Goal: Task Accomplishment & Management: Complete application form

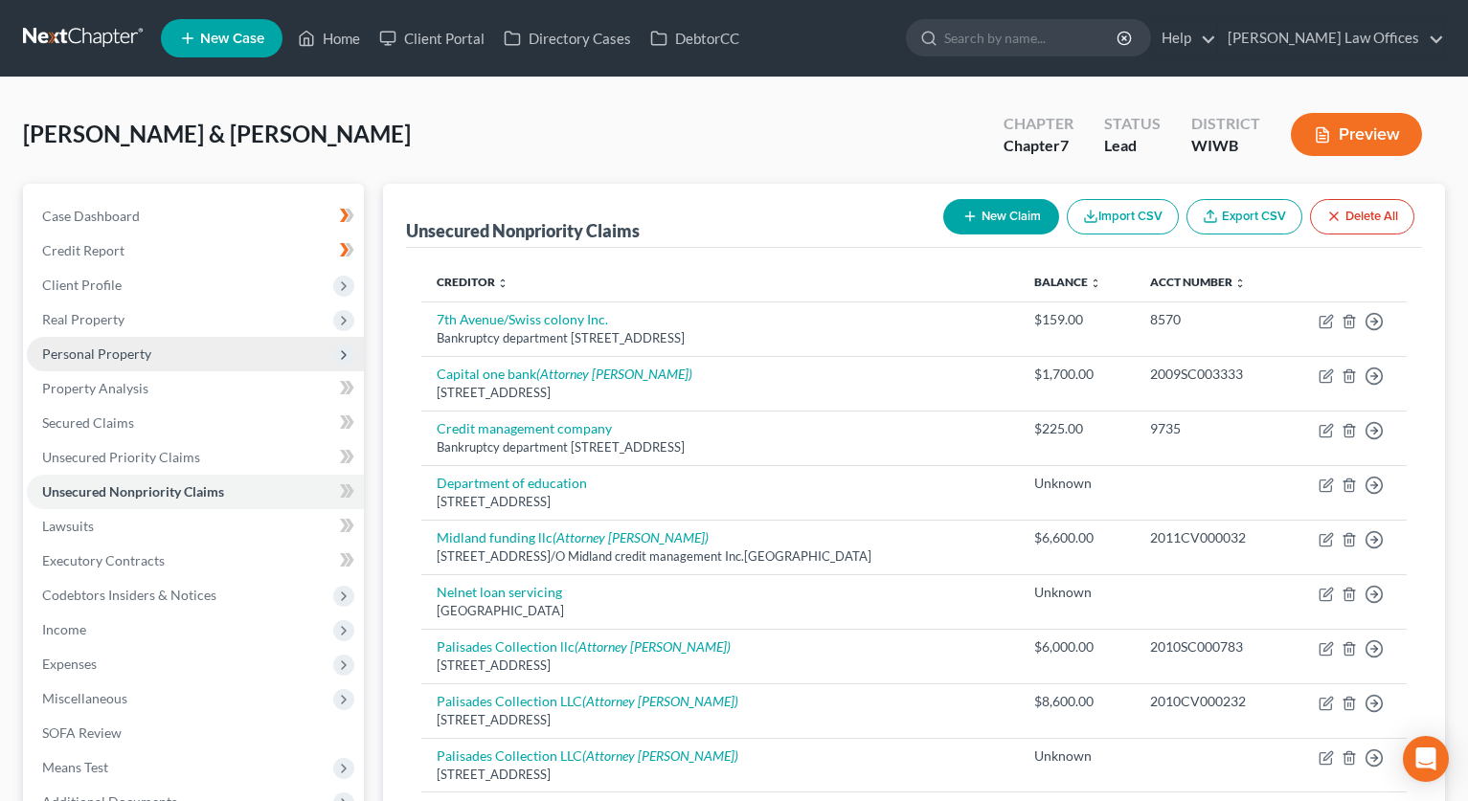
click at [101, 344] on span "Personal Property" at bounding box center [195, 354] width 337 height 34
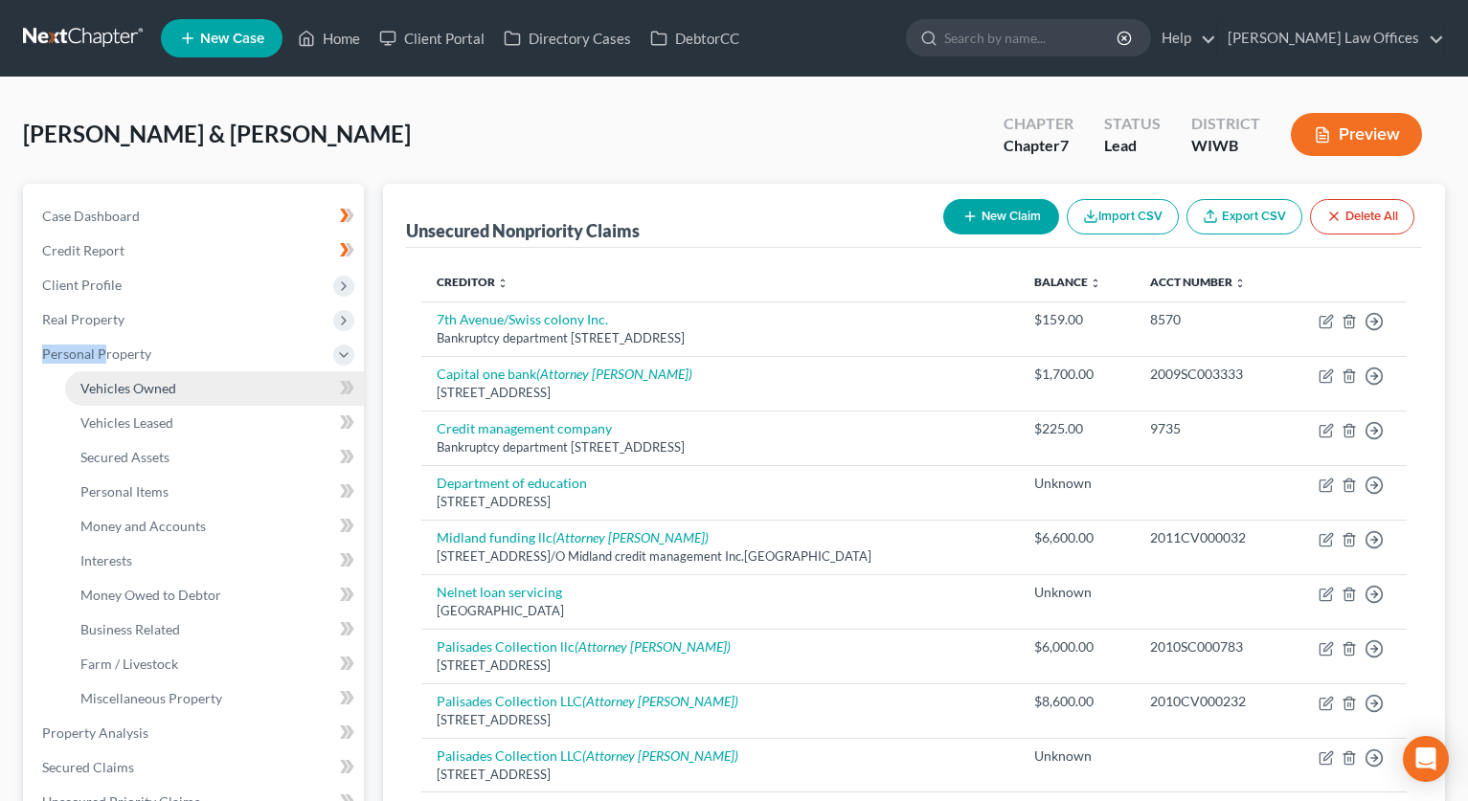
click at [153, 389] on span "Vehicles Owned" at bounding box center [128, 388] width 96 height 16
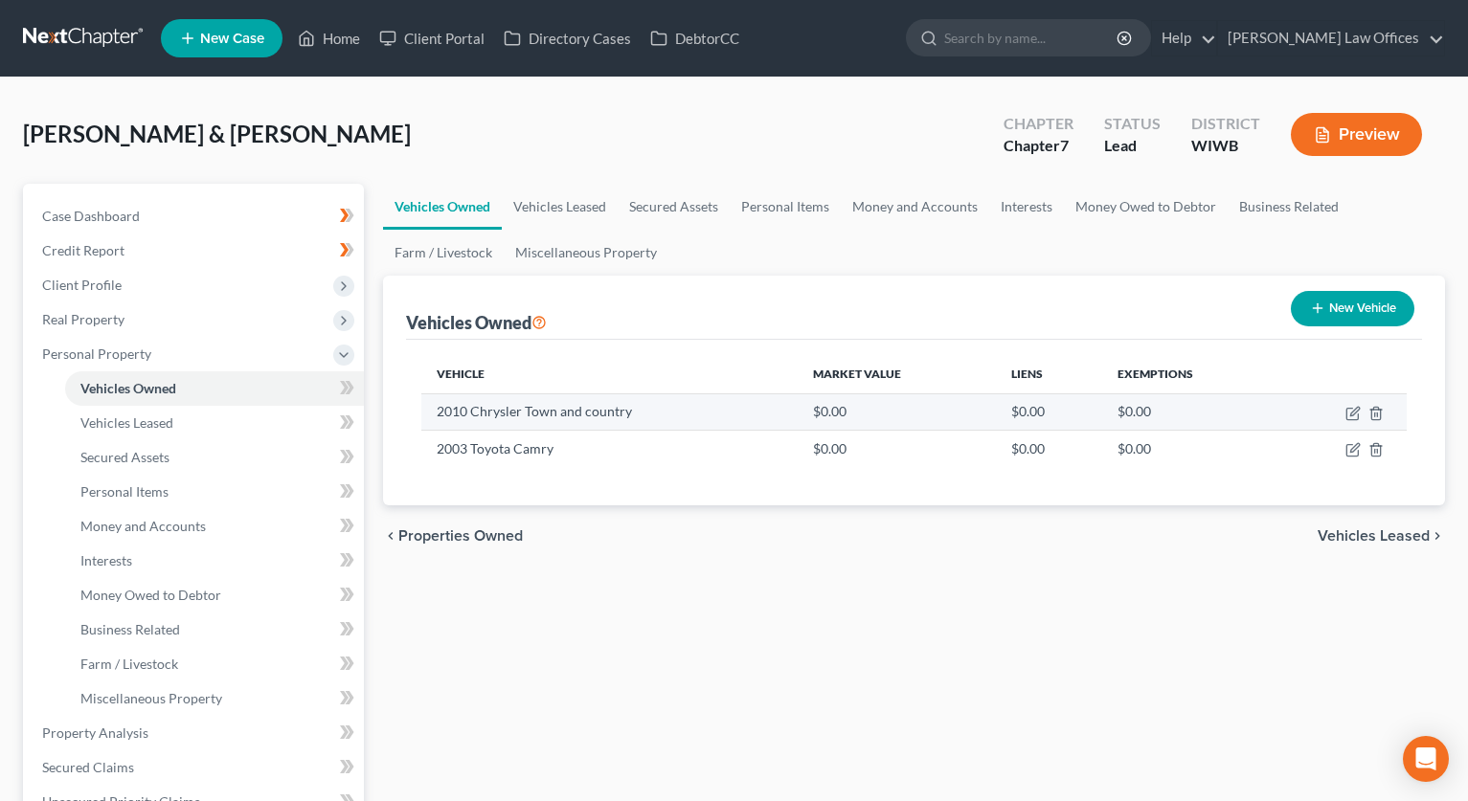
click at [699, 412] on td "2010 Chrysler Town and country" at bounding box center [609, 411] width 376 height 36
click at [480, 401] on td "2010 Chrysler Town and country" at bounding box center [609, 411] width 376 height 36
click at [491, 415] on td "2010 Chrysler Town and country" at bounding box center [609, 411] width 376 height 36
click at [486, 415] on td "2010 Chrysler Town and country" at bounding box center [609, 411] width 376 height 36
click at [486, 416] on td "2010 Chrysler Town and country" at bounding box center [609, 411] width 376 height 36
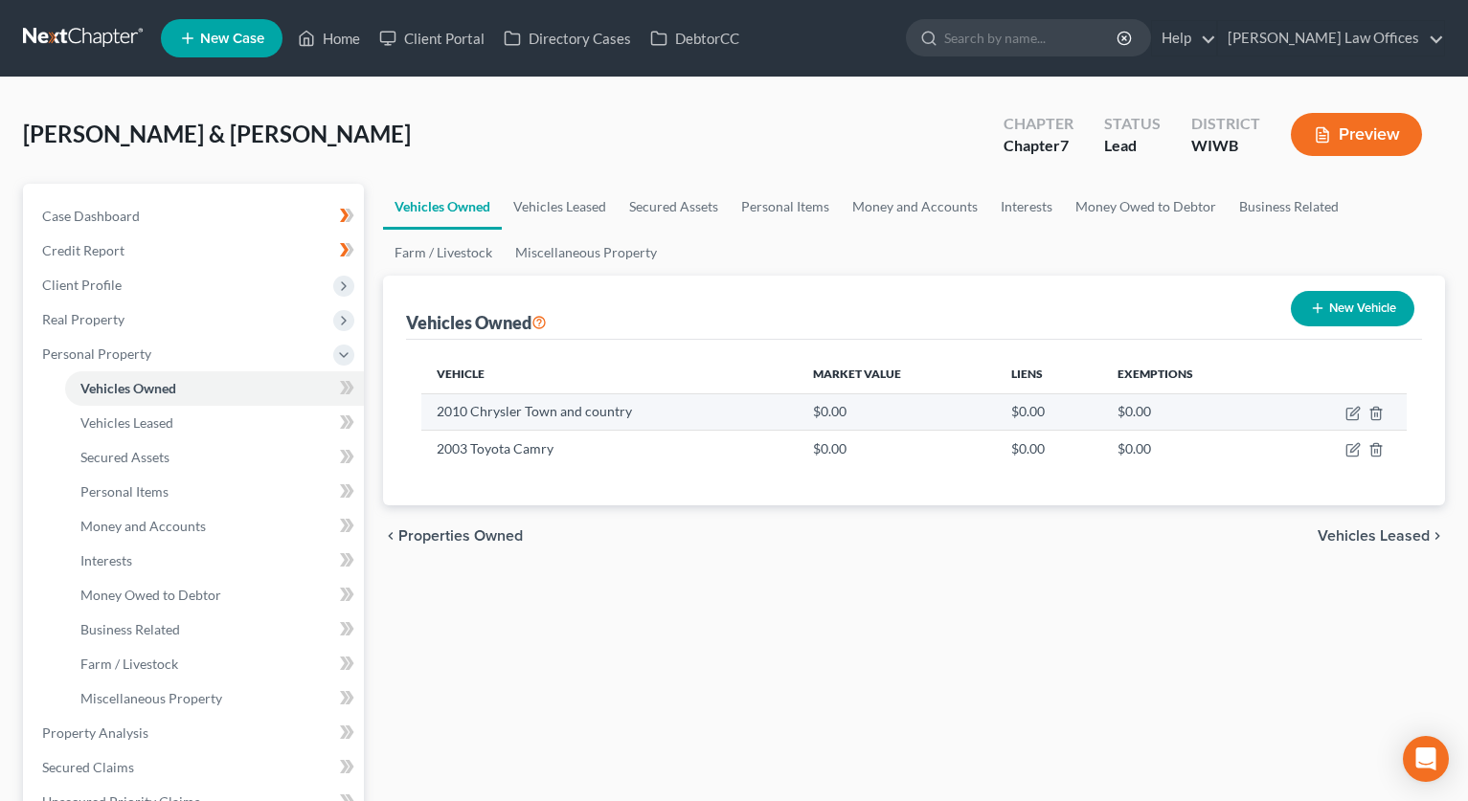
click at [503, 416] on td "2010 Chrysler Town and country" at bounding box center [609, 411] width 376 height 36
click at [1352, 409] on icon "button" at bounding box center [1352, 413] width 15 height 15
select select "0"
select select "16"
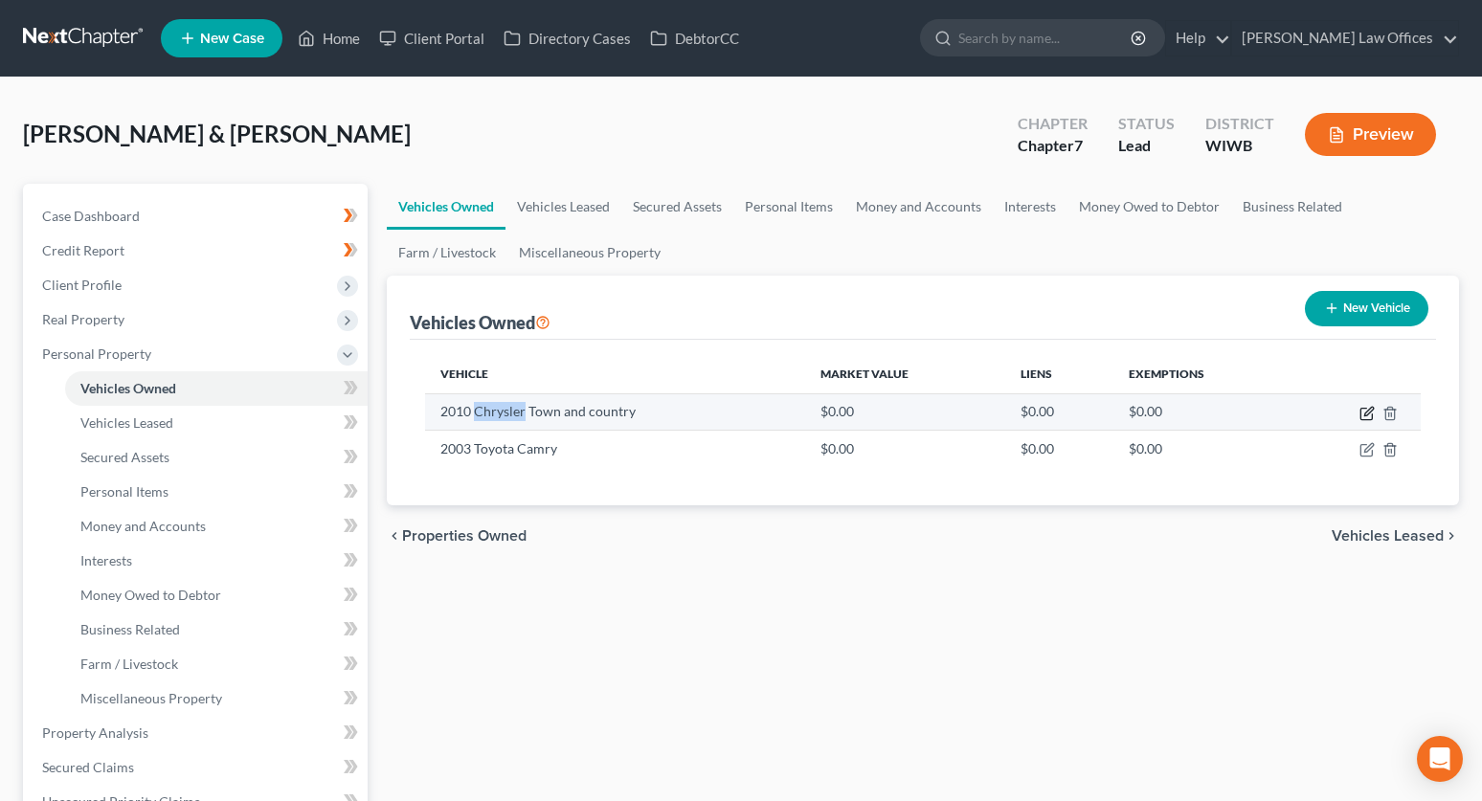
select select "4"
select select "2"
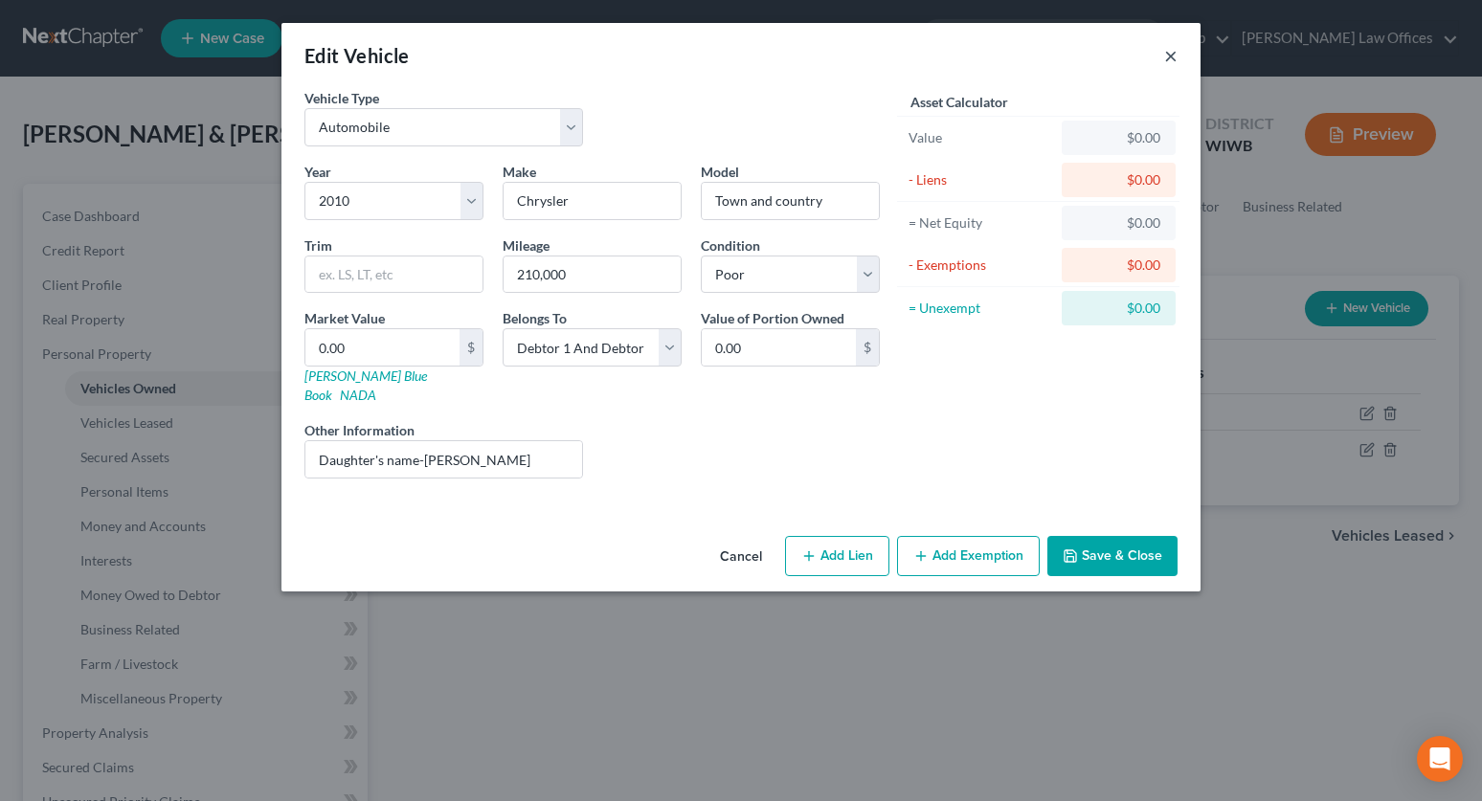
click at [1165, 56] on button "×" at bounding box center [1170, 55] width 13 height 23
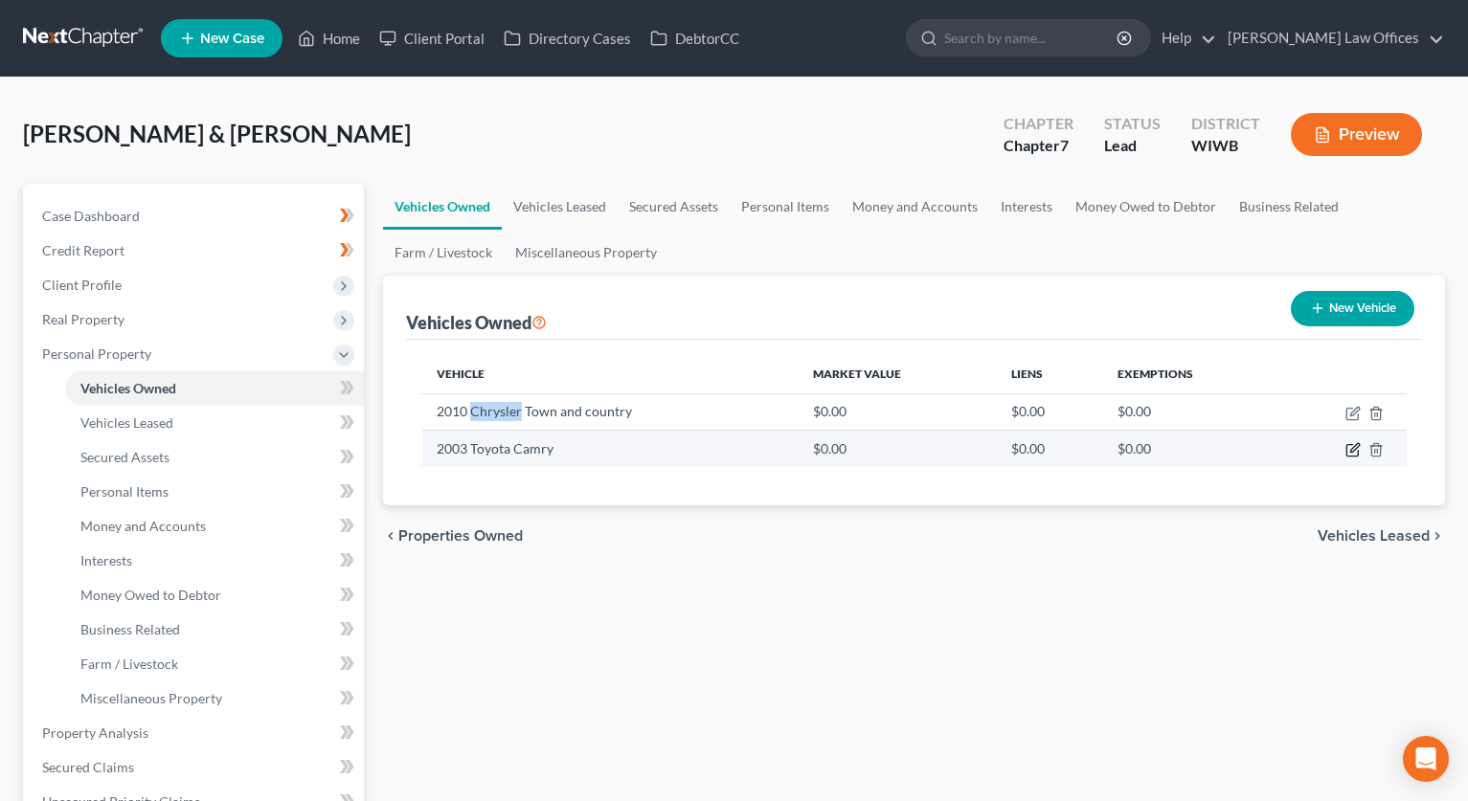
click at [1355, 443] on icon "button" at bounding box center [1352, 449] width 15 height 15
select select "0"
select select "23"
select select "4"
select select "3"
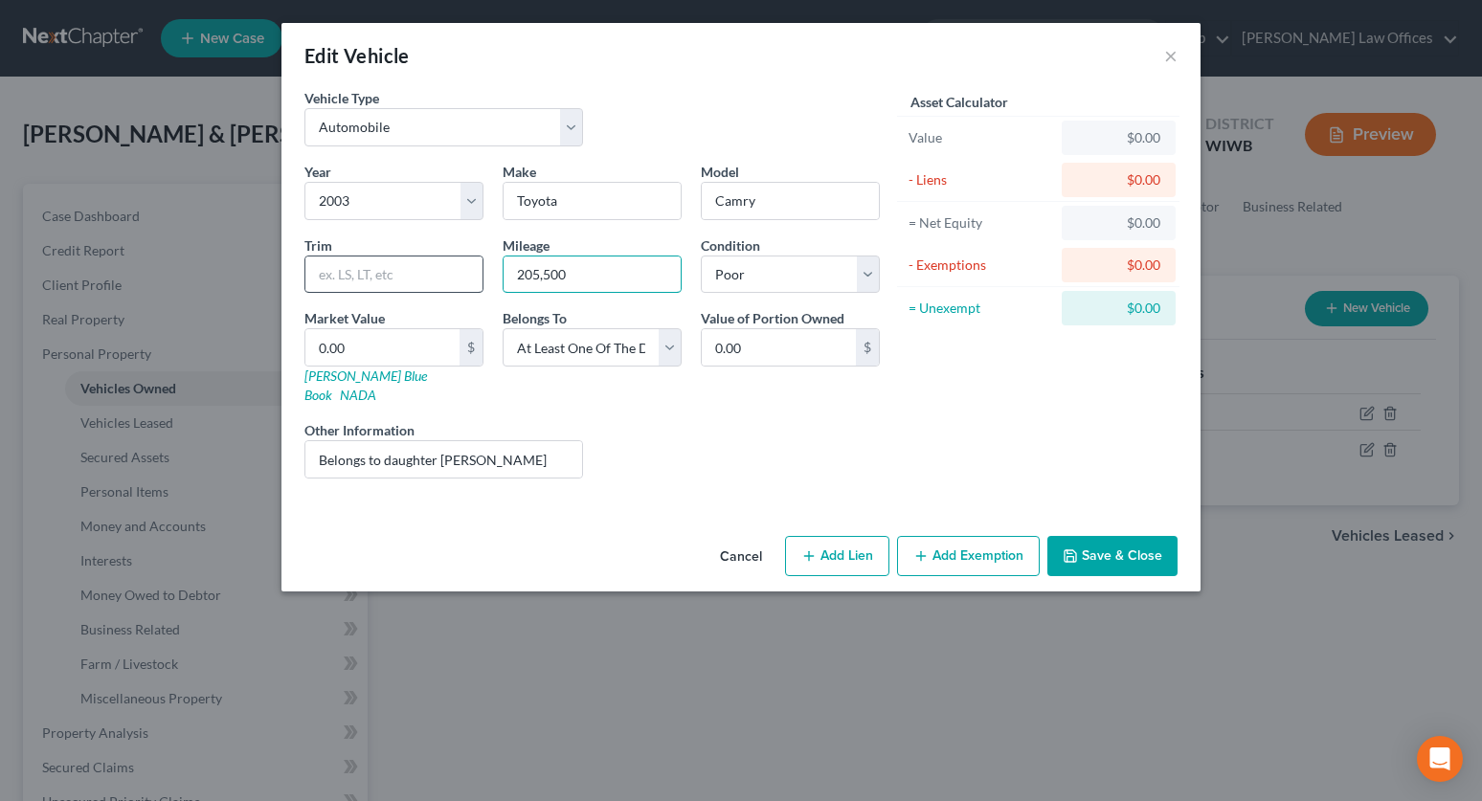
drag, startPoint x: 586, startPoint y: 268, endPoint x: 446, endPoint y: 267, distance: 139.8
click at [421, 252] on div "Year Select 2026 2025 2024 2023 2022 2021 2020 2019 2018 2017 2016 2015 2014 20…" at bounding box center [592, 328] width 595 height 332
type input "210790"
click at [1110, 536] on button "Save & Close" at bounding box center [1112, 556] width 130 height 40
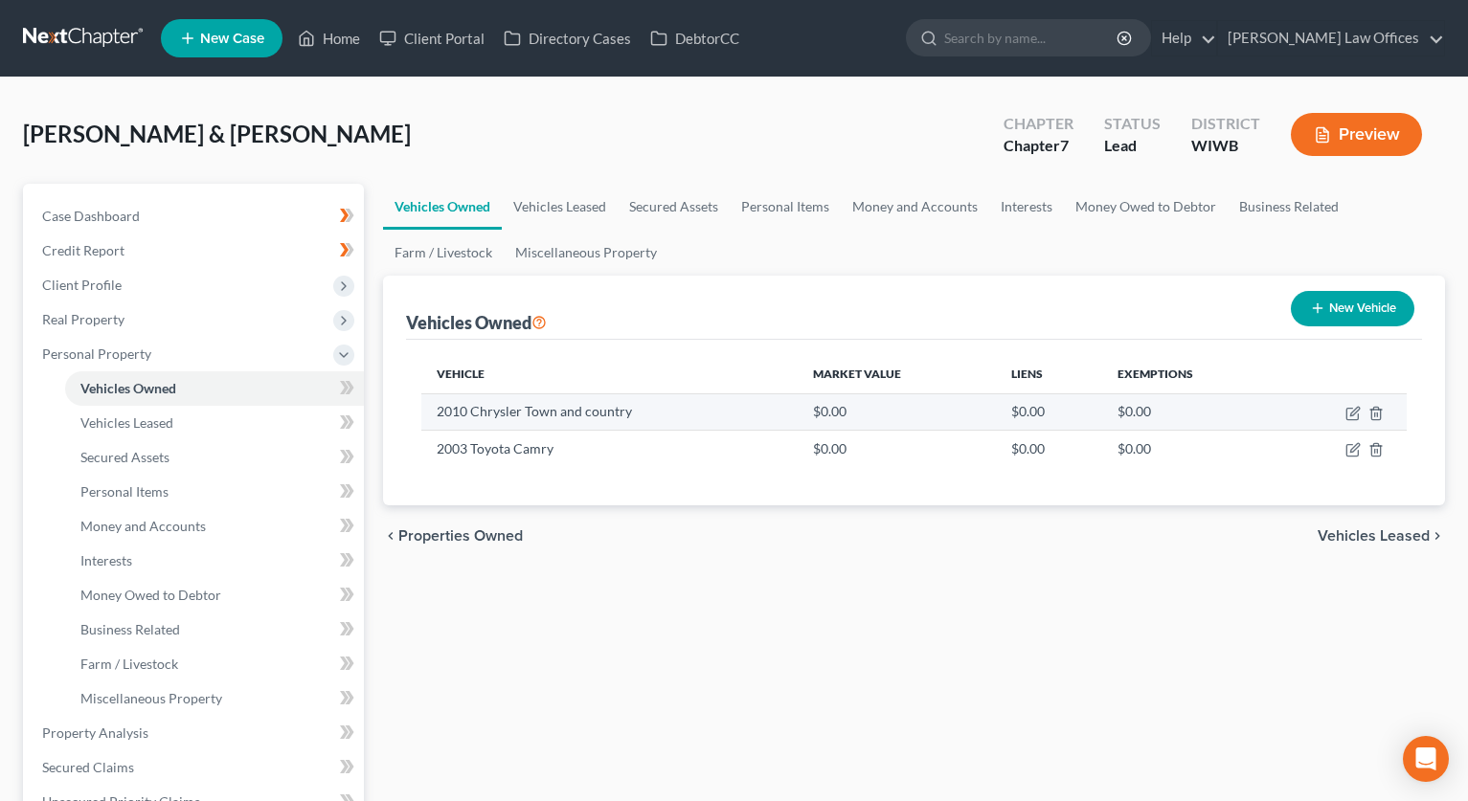
click at [1355, 421] on td at bounding box center [1342, 411] width 127 height 36
click at [1354, 417] on icon "button" at bounding box center [1352, 413] width 15 height 15
select select "0"
select select "16"
select select "4"
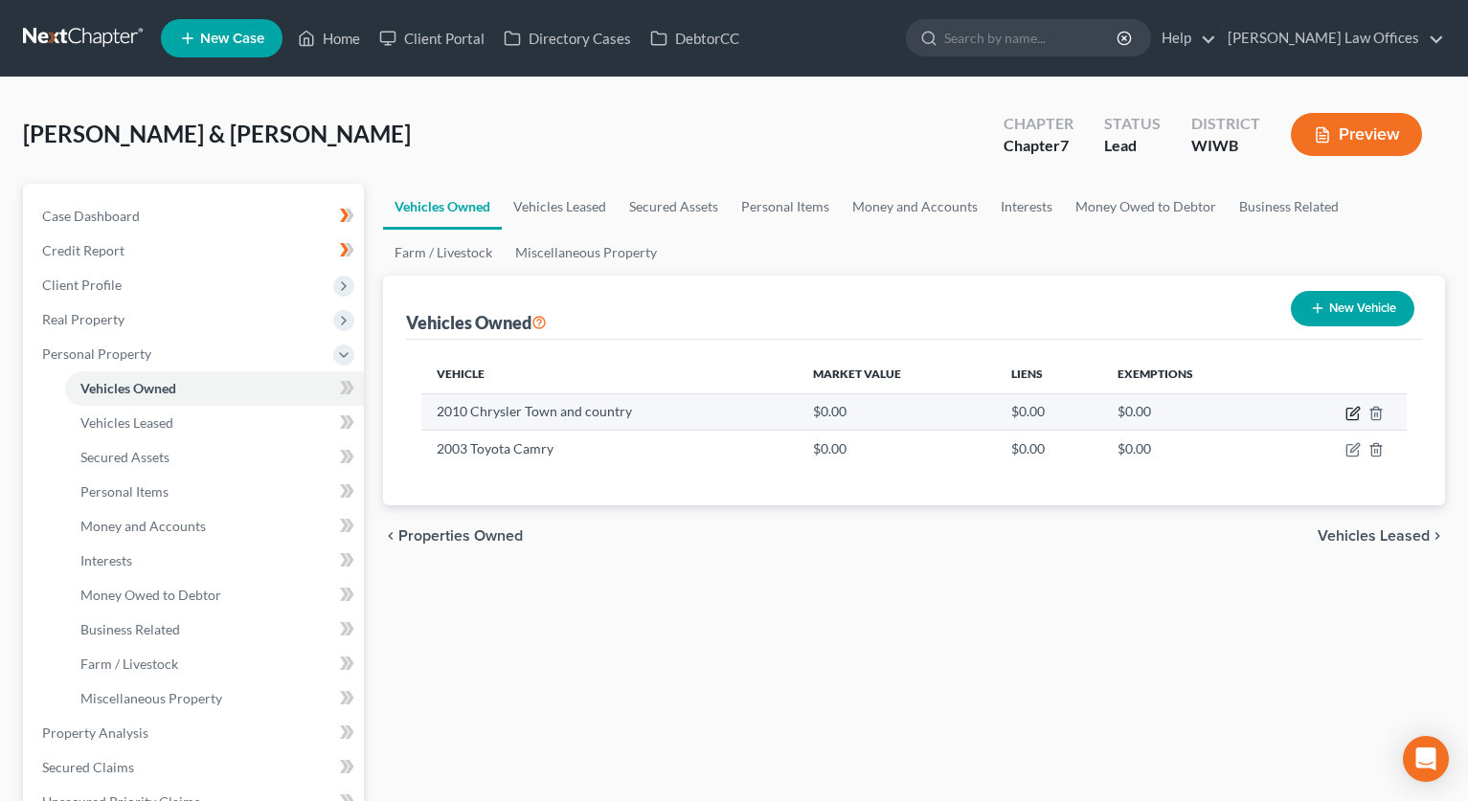
select select "2"
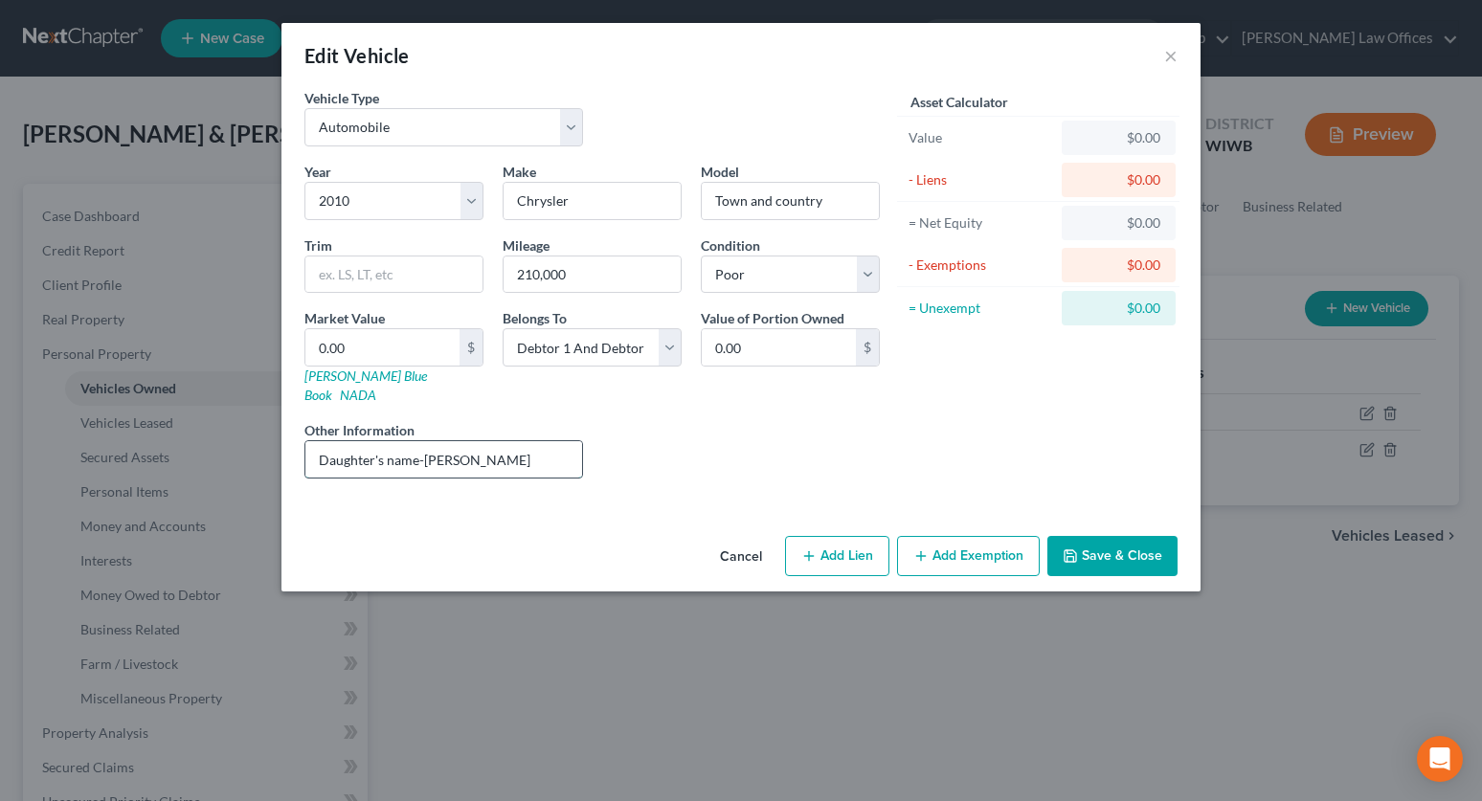
click at [504, 441] on input "Daughter's name-[PERSON_NAME]" at bounding box center [443, 459] width 277 height 36
type input "Daughter's name-[PERSON_NAME] - $1306.00 value"
click at [1126, 543] on button "Save & Close" at bounding box center [1112, 556] width 130 height 40
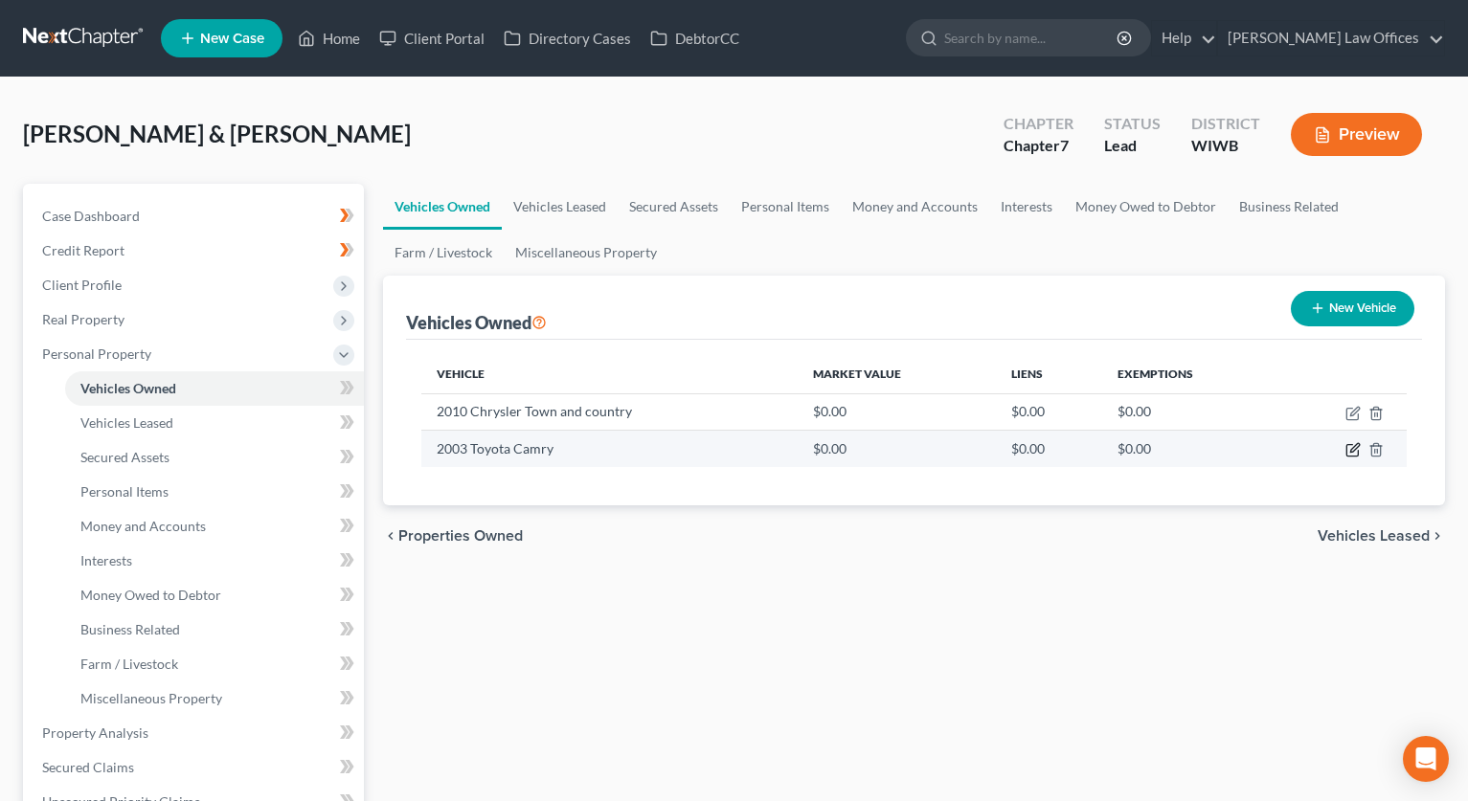
click at [1348, 447] on icon "button" at bounding box center [1352, 449] width 15 height 15
select select "0"
select select "23"
select select "4"
select select "3"
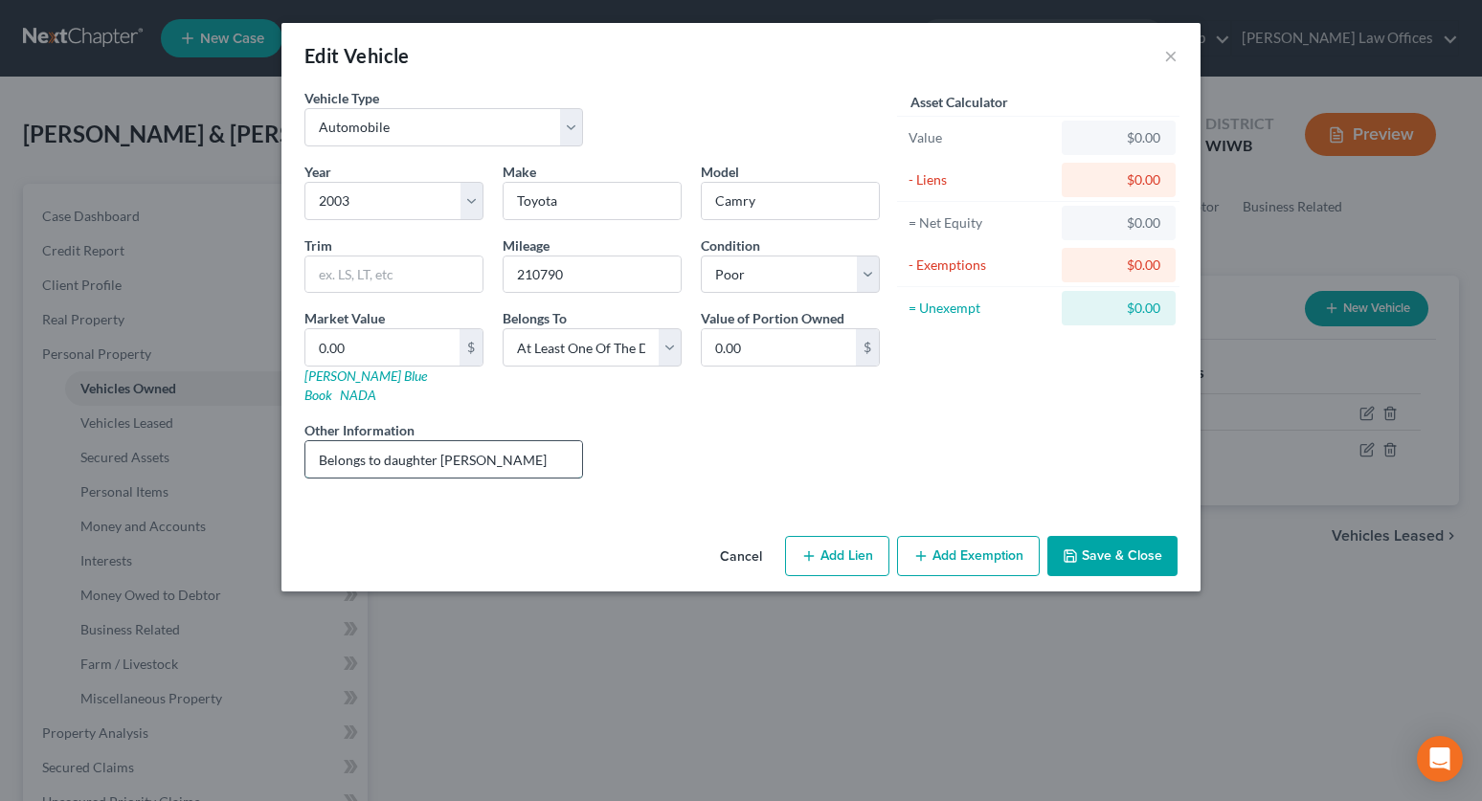
click at [527, 442] on input "Belongs to daughter [PERSON_NAME]" at bounding box center [443, 459] width 277 height 36
type input "Belongs to daughter [PERSON_NAME] - VALUE"
drag, startPoint x: 546, startPoint y: 284, endPoint x: 276, endPoint y: 283, distance: 270.0
click at [155, 250] on div "Edit Vehicle × Vehicle Type Select Automobile Truck Trailer Watercraft Aircraft…" at bounding box center [741, 400] width 1482 height 801
type input "210000"
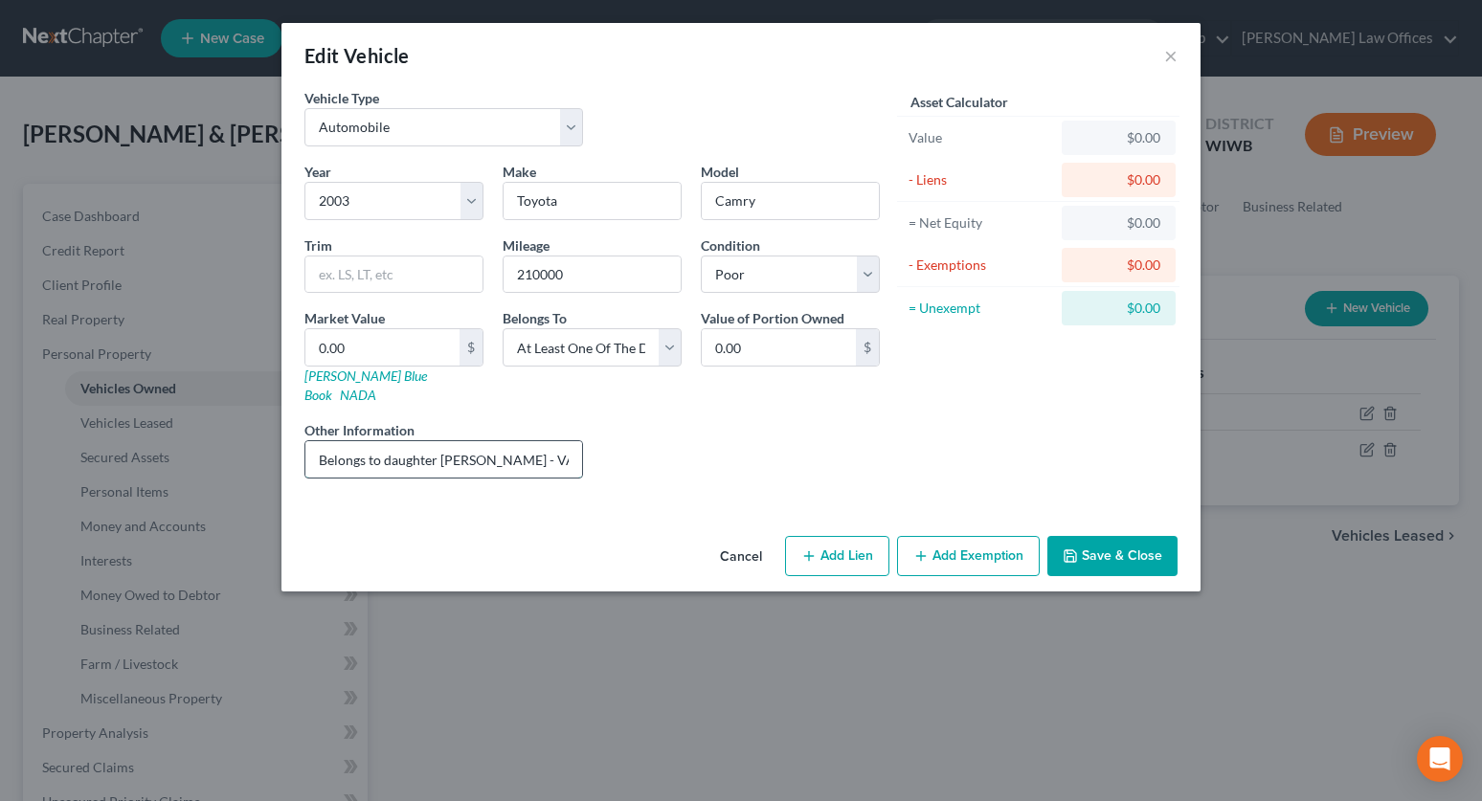
click at [568, 441] on input "Belongs to daughter [PERSON_NAME] - VALUE" at bounding box center [443, 459] width 277 height 36
type input "Belongs to daughter [PERSON_NAME] - VALUE $2159"
click at [1078, 549] on icon "button" at bounding box center [1070, 556] width 15 height 15
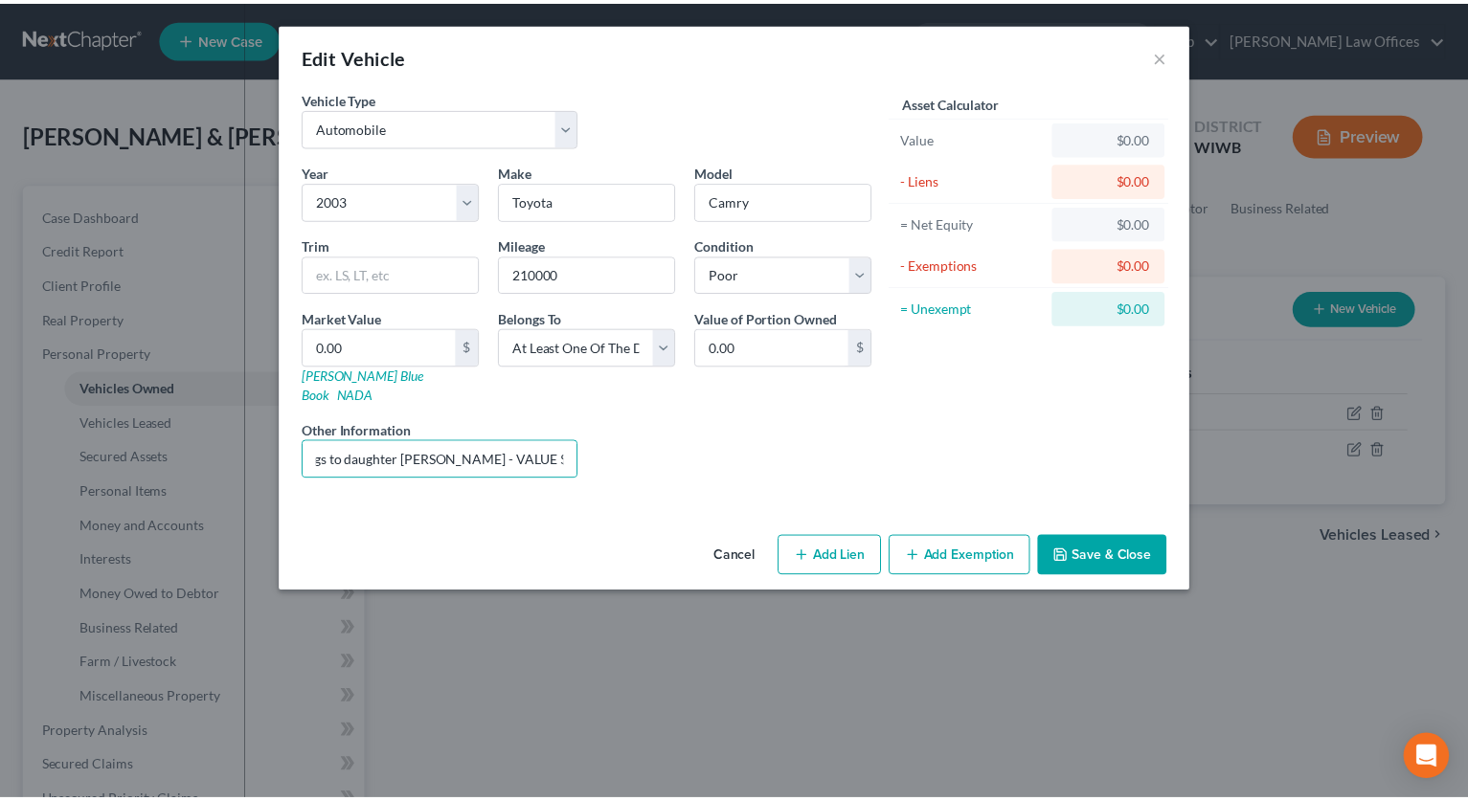
scroll to position [0, 0]
